Goal: Transaction & Acquisition: Book appointment/travel/reservation

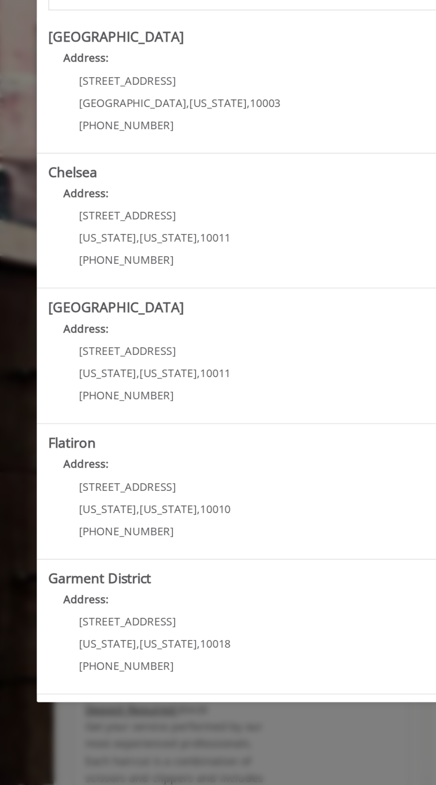
click at [219, 201] on link "Chelsea Address: [STREET_ADDRESS][US_STATE][US_STATE] (917) 639-3902" at bounding box center [218, 200] width 326 height 65
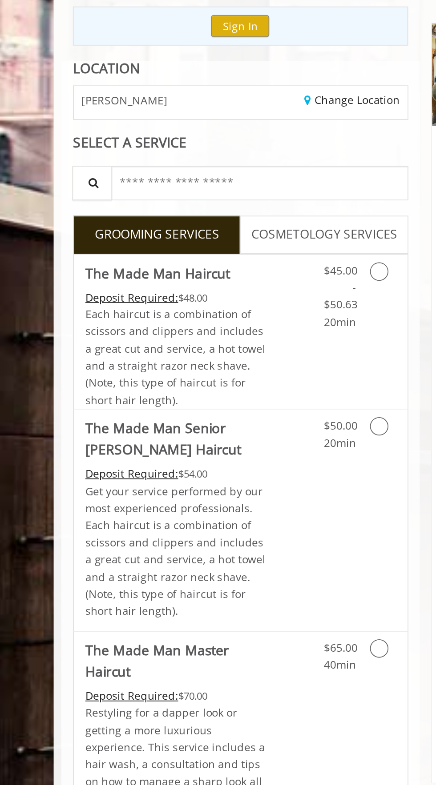
click at [251, 257] on link "Grooming services" at bounding box center [251, 263] width 10 height 44
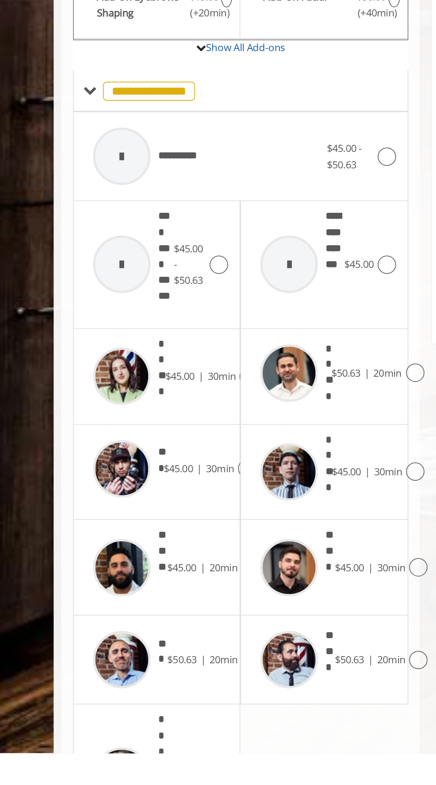
scroll to position [8, 0]
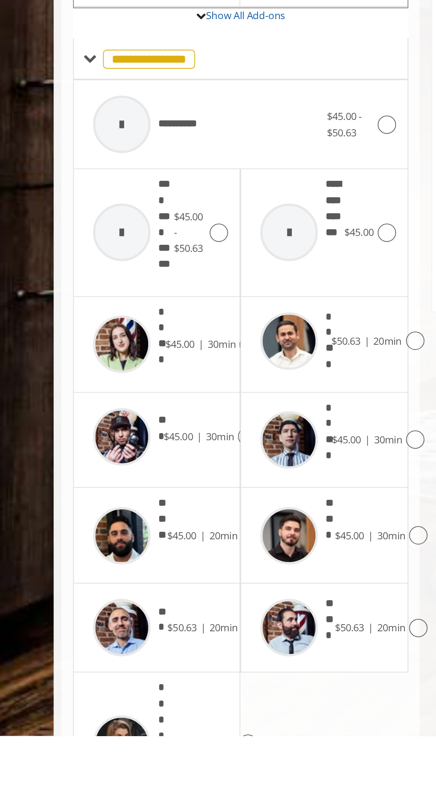
click at [244, 609] on span "$45.00 | 30min" at bounding box center [239, 613] width 41 height 9
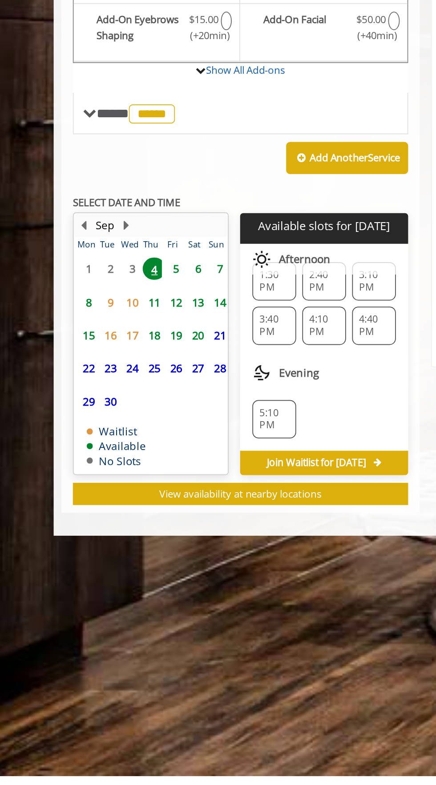
scroll to position [0, 0]
